Goal: Communication & Community: Participate in discussion

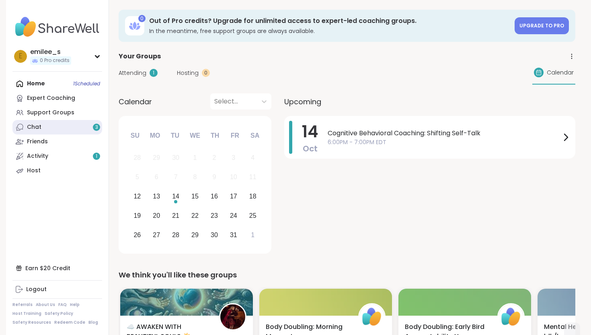
click at [55, 126] on link "Chat 3" at bounding box center [57, 127] width 90 height 14
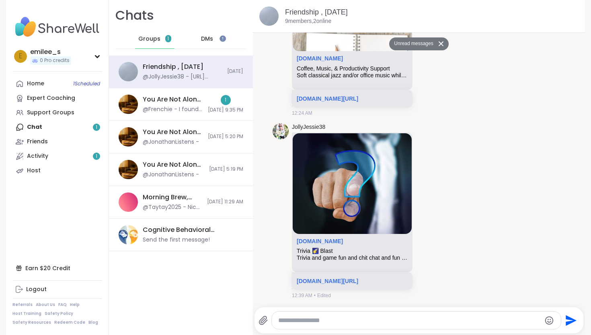
click at [201, 38] on span "DMs" at bounding box center [207, 39] width 12 height 8
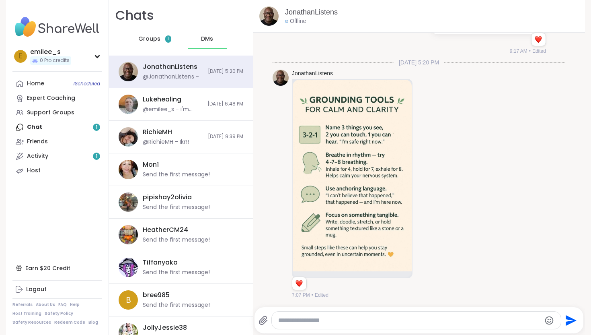
click at [150, 40] on span "Groups" at bounding box center [149, 39] width 22 height 8
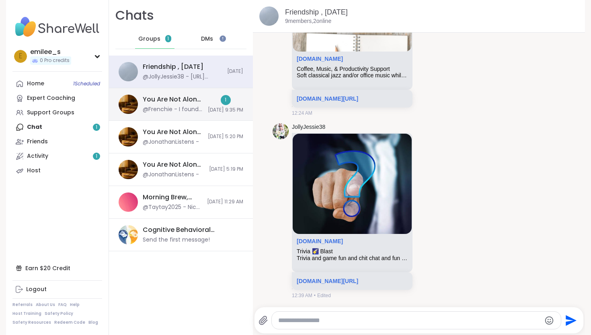
click at [160, 103] on div "You Are Not Alone With This™, [DATE]" at bounding box center [173, 99] width 60 height 9
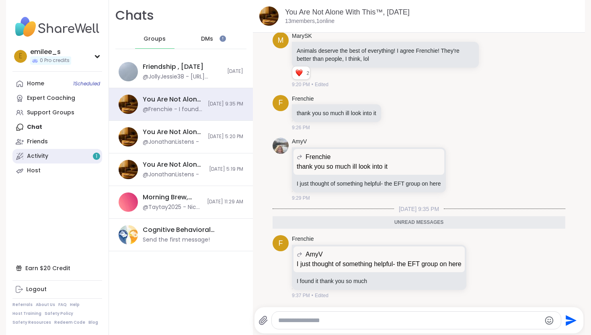
click at [67, 156] on link "Activity 1" at bounding box center [57, 156] width 90 height 14
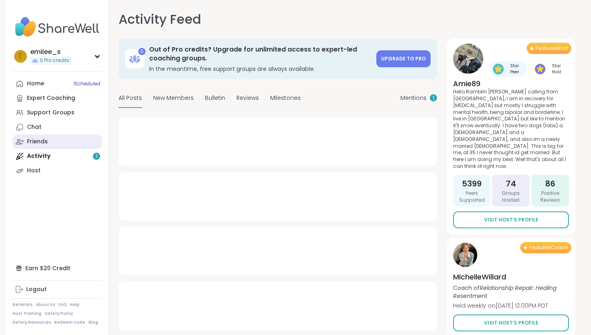
type textarea "*"
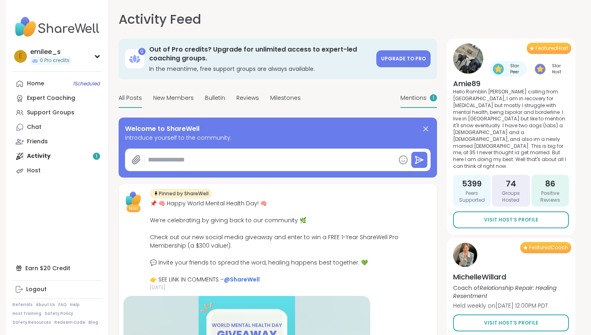
click at [413, 98] on span "Mentions" at bounding box center [414, 98] width 26 height 8
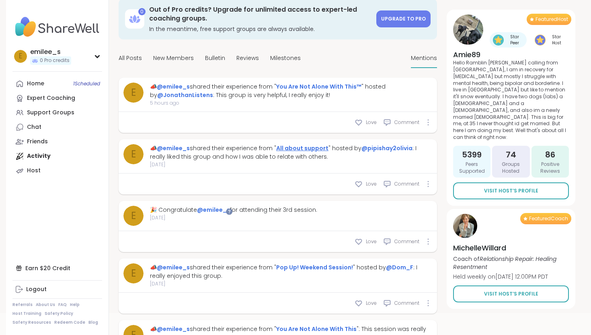
scroll to position [37, 0]
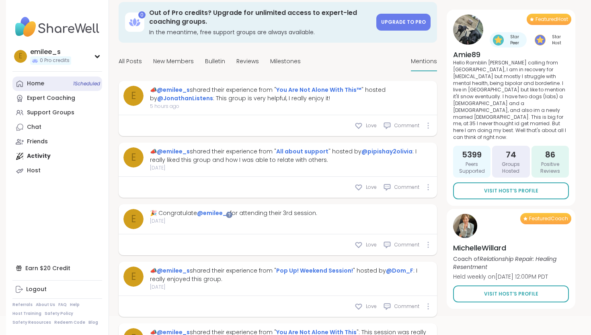
click at [45, 80] on link "Home 1 Scheduled" at bounding box center [57, 83] width 90 height 14
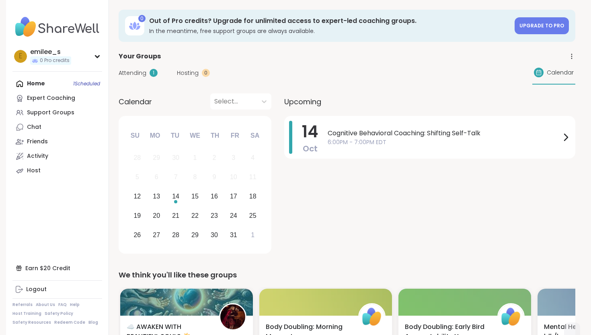
click at [137, 69] on span "Attending" at bounding box center [133, 73] width 28 height 8
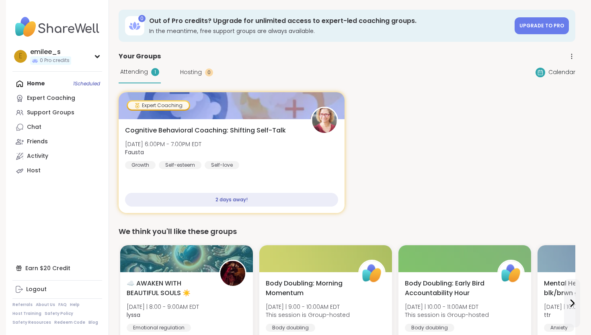
click at [193, 69] on span "Hosting" at bounding box center [191, 72] width 22 height 8
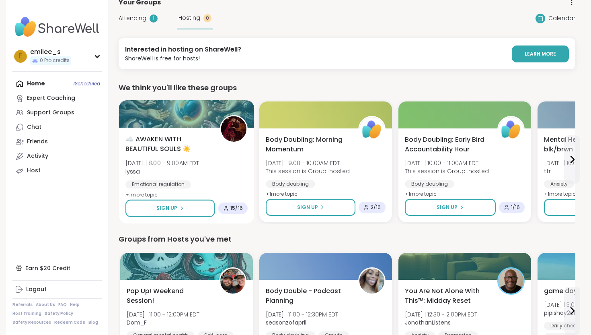
scroll to position [58, 0]
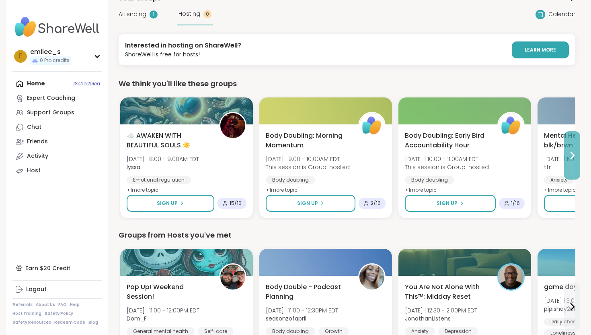
click at [574, 158] on icon at bounding box center [573, 155] width 10 height 10
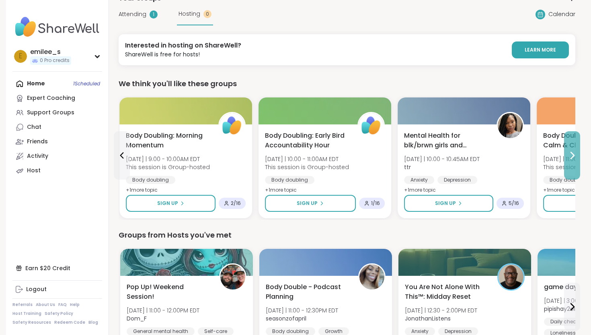
click at [574, 158] on icon at bounding box center [573, 155] width 10 height 10
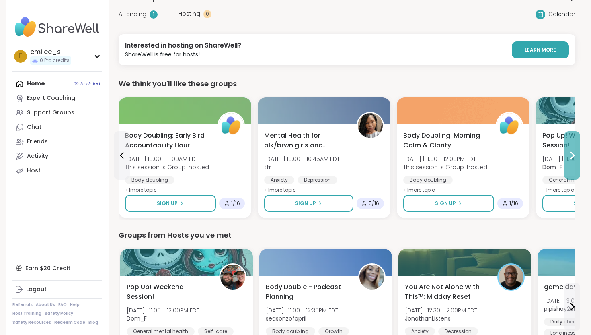
click at [574, 158] on icon at bounding box center [573, 155] width 10 height 10
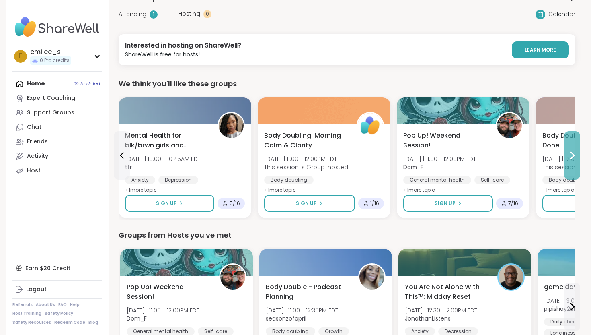
click at [574, 158] on icon at bounding box center [573, 155] width 10 height 10
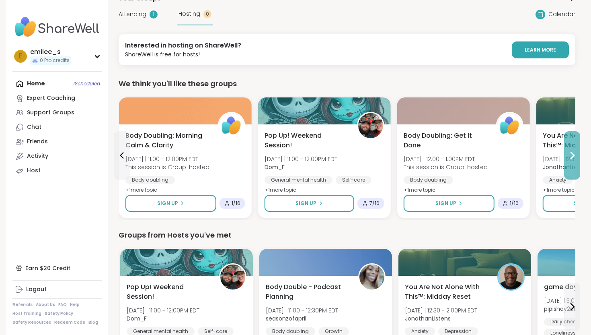
click at [574, 158] on icon at bounding box center [573, 155] width 10 height 10
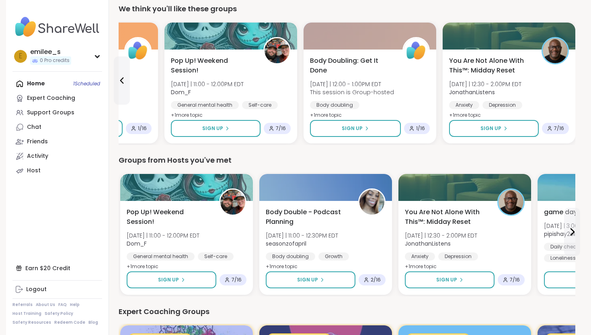
scroll to position [134, 0]
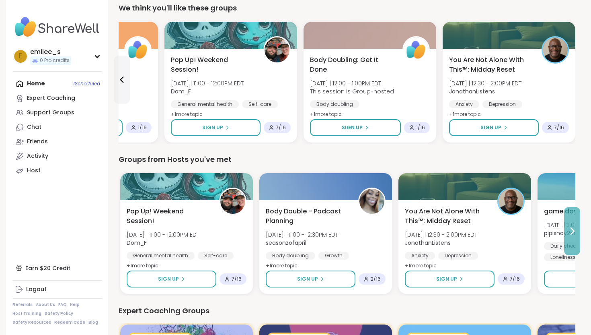
click at [568, 227] on icon at bounding box center [573, 231] width 10 height 10
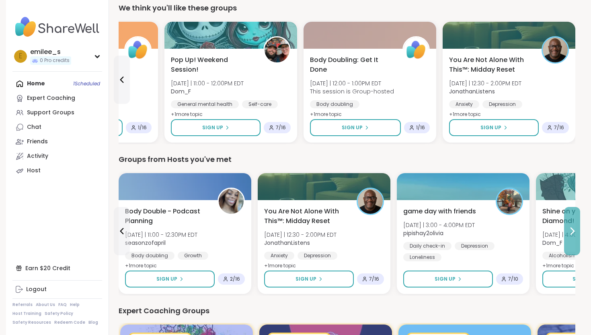
click at [567, 227] on button at bounding box center [572, 231] width 16 height 48
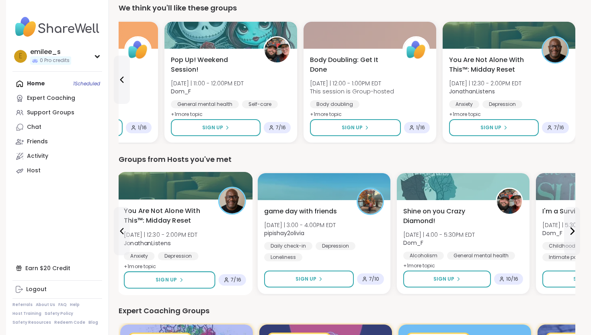
click at [190, 229] on div "You Are Not Alone With This™: Midday Reset [DATE] | 12:30 - 2:00PM EDT Jonathan…" at bounding box center [185, 239] width 122 height 66
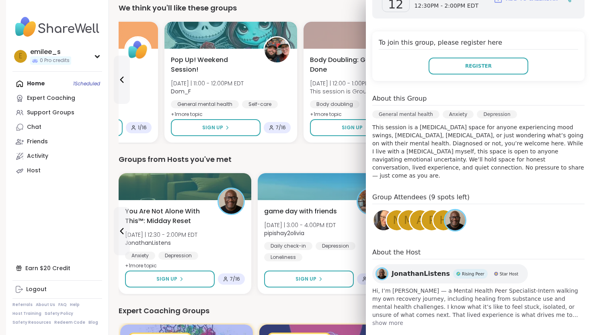
scroll to position [156, 0]
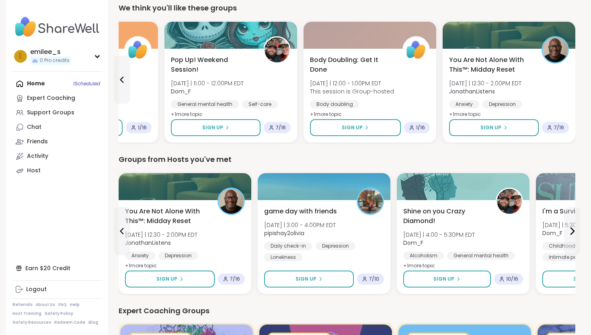
click at [309, 156] on div "Groups from Hosts you've met" at bounding box center [347, 159] width 457 height 11
click at [325, 215] on span "game day with friends" at bounding box center [300, 211] width 74 height 10
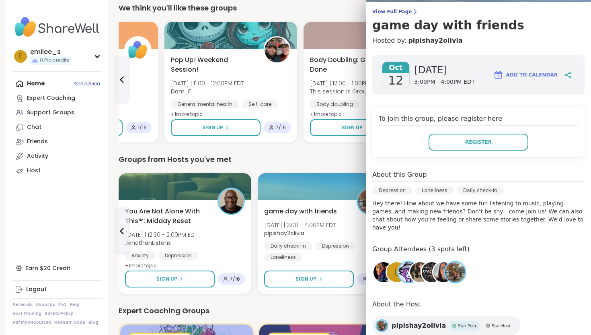
scroll to position [63, 0]
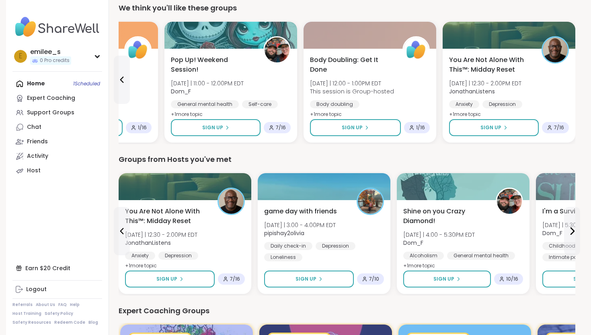
click at [569, 230] on icon at bounding box center [573, 231] width 10 height 10
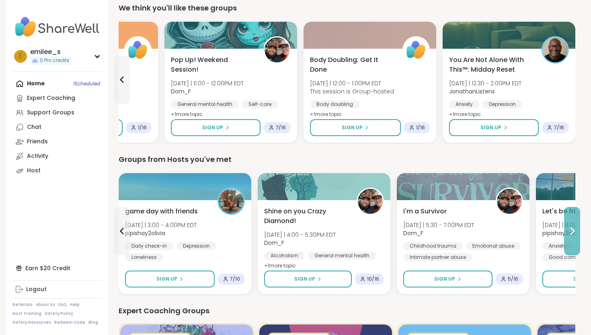
click at [569, 230] on icon at bounding box center [573, 231] width 10 height 10
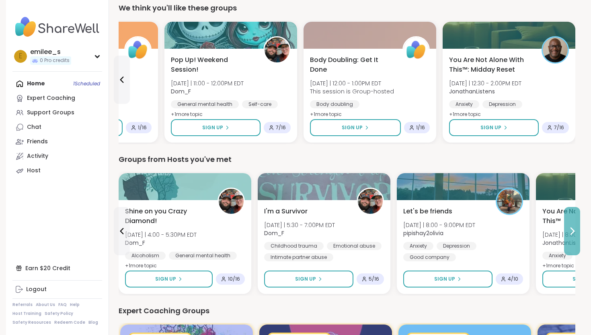
click at [572, 230] on icon at bounding box center [573, 231] width 10 height 10
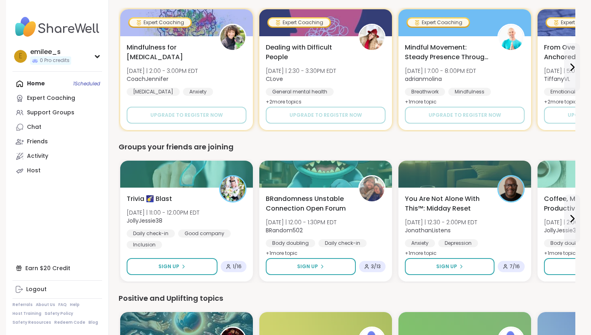
scroll to position [450, 0]
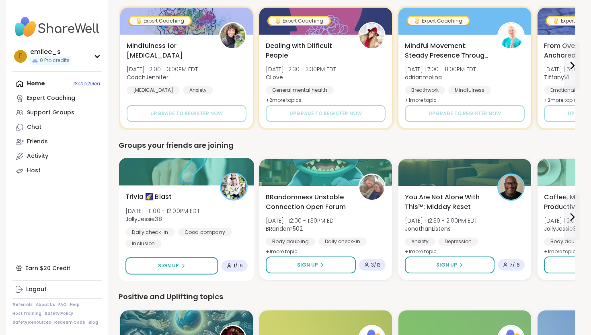
click at [184, 204] on div "Trivia 🌠 Blast [DATE] | 11:00 - 12:00PM EDT JollyJessie38 Daily check-in Good c…" at bounding box center [186, 220] width 122 height 56
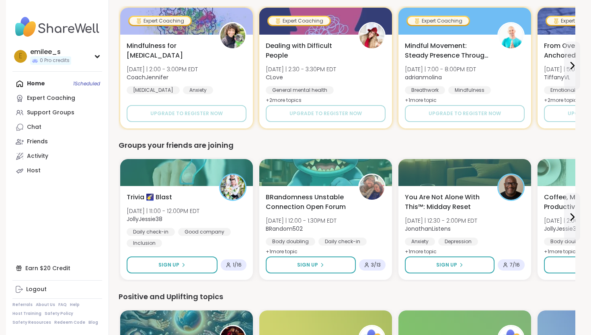
click at [266, 293] on div "Positive and Uplifting topics" at bounding box center [347, 296] width 457 height 11
click at [576, 225] on button at bounding box center [572, 217] width 16 height 48
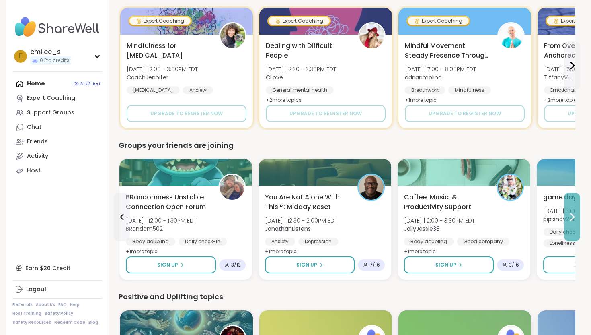
click at [574, 225] on button at bounding box center [572, 217] width 16 height 48
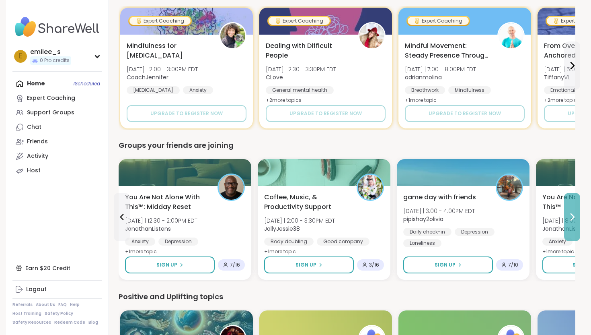
click at [574, 225] on button at bounding box center [572, 217] width 16 height 48
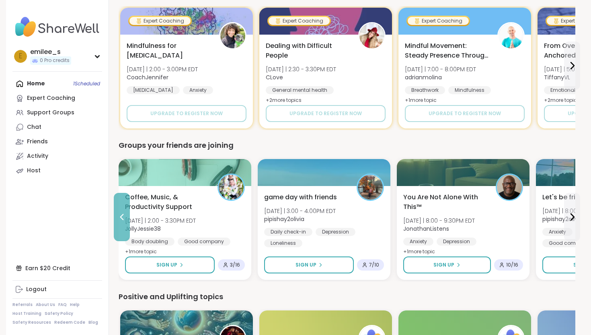
click at [116, 202] on button at bounding box center [122, 217] width 16 height 48
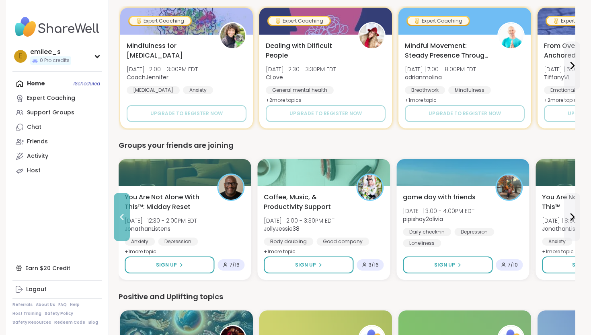
click at [118, 202] on button at bounding box center [122, 217] width 16 height 48
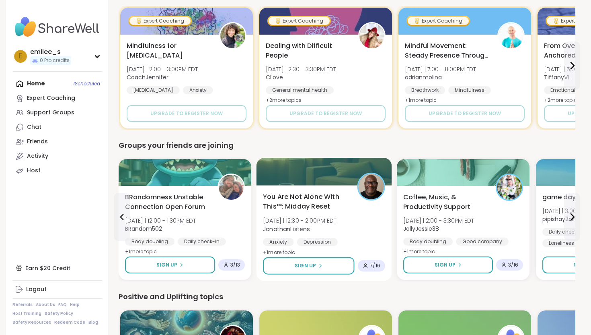
click at [309, 210] on span "You Are Not Alone With This™: Midday Reset" at bounding box center [305, 202] width 85 height 20
